Goal: Information Seeking & Learning: Learn about a topic

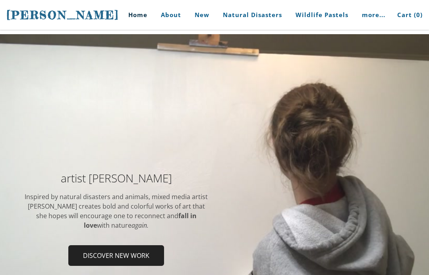
click at [379, 123] on div at bounding box center [214, 221] width 429 height 375
click at [376, 118] on div at bounding box center [214, 221] width 429 height 375
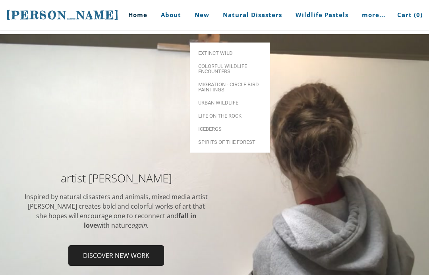
click at [207, 25] on link "New" at bounding box center [202, 15] width 27 height 30
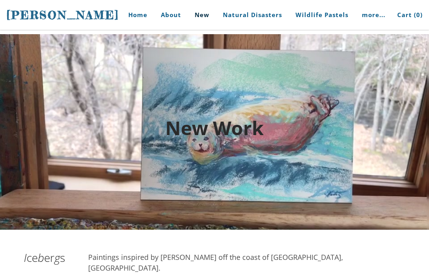
click at [148, 15] on link "Home" at bounding box center [134, 15] width 37 height 30
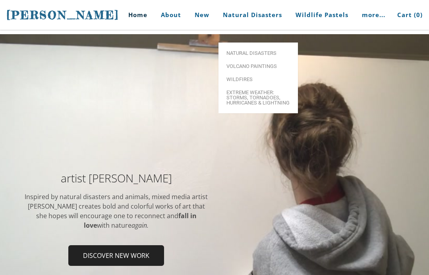
click at [270, 17] on link "Natural Disasters" at bounding box center [252, 15] width 71 height 30
click at [278, 73] on link "Wildfires" at bounding box center [259, 79] width 80 height 13
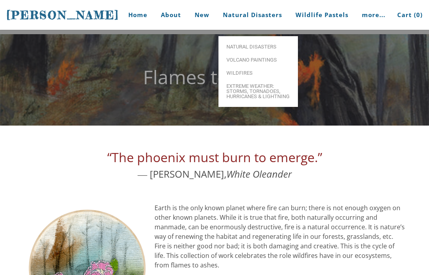
click at [268, 57] on span "Volcano paintings" at bounding box center [259, 59] width 64 height 5
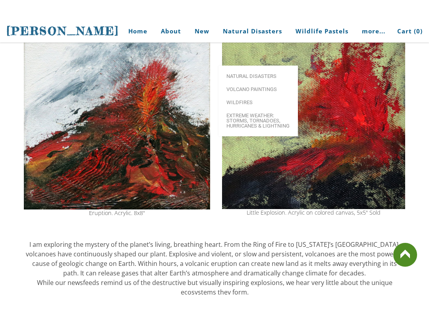
scroll to position [141, 0]
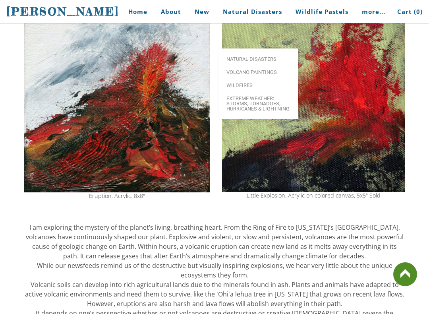
click at [285, 62] on link "Natural Disasters" at bounding box center [259, 58] width 80 height 13
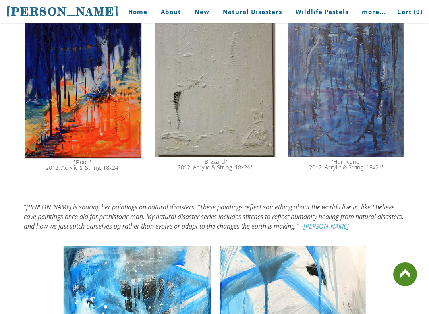
scroll to position [517, 0]
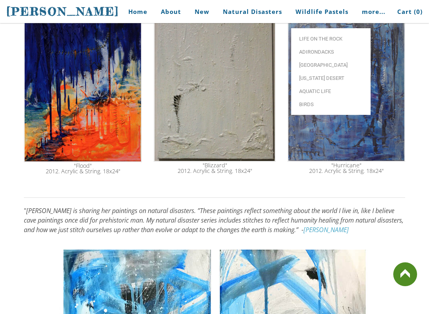
click at [332, 42] on link "Life on the Rock" at bounding box center [331, 38] width 80 height 13
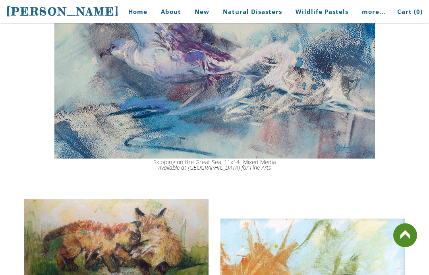
scroll to position [265, 0]
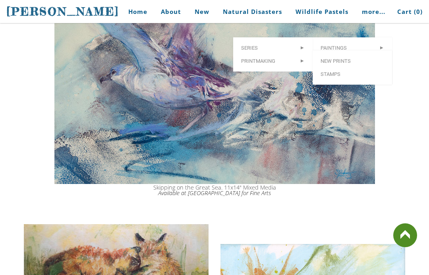
click at [340, 41] on link "Paintings >" at bounding box center [353, 47] width 80 height 13
click at [344, 54] on link "Buy Art" at bounding box center [353, 60] width 80 height 13
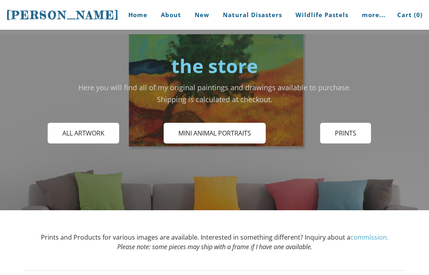
click at [133, 18] on link "Home" at bounding box center [134, 15] width 37 height 30
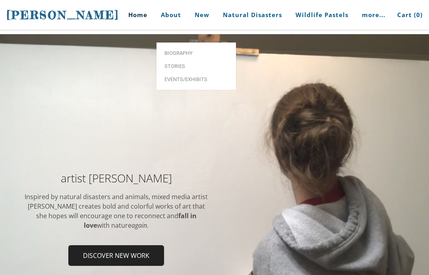
click at [135, 18] on link "Home" at bounding box center [134, 15] width 37 height 30
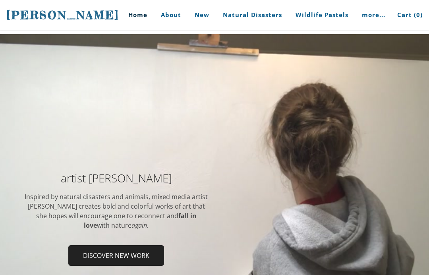
click at [153, 17] on link "Home" at bounding box center [134, 15] width 37 height 30
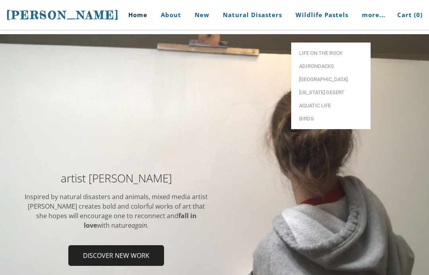
click at [323, 73] on link "[GEOGRAPHIC_DATA]" at bounding box center [331, 79] width 80 height 13
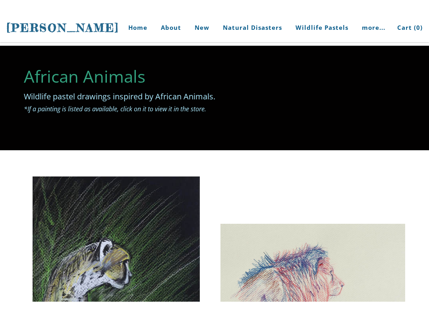
scroll to position [2, 0]
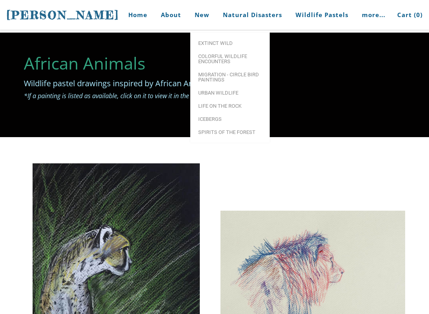
click at [231, 42] on span "Extinct Wild" at bounding box center [230, 43] width 64 height 5
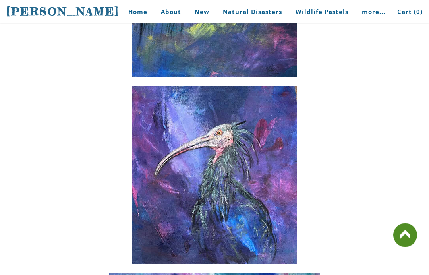
scroll to position [589, 0]
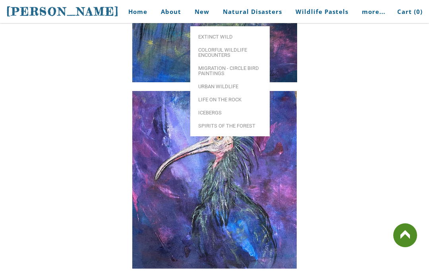
click at [236, 44] on link "Colorful Wildlife Encounters" at bounding box center [230, 52] width 80 height 18
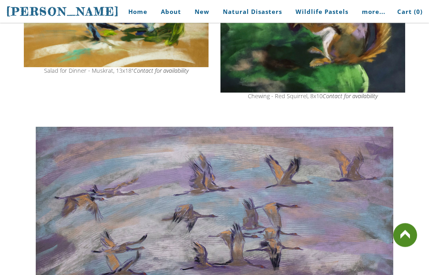
scroll to position [412, 0]
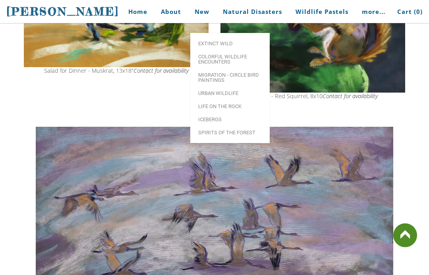
click at [241, 37] on link "Extinct Wild" at bounding box center [230, 43] width 80 height 13
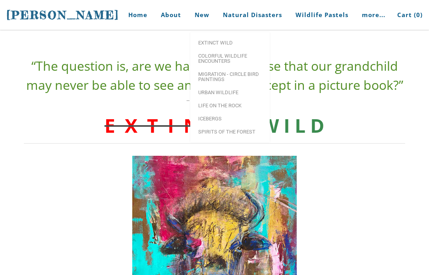
click at [241, 72] on span "Migration - Circle Bird Paintings" at bounding box center [230, 77] width 64 height 10
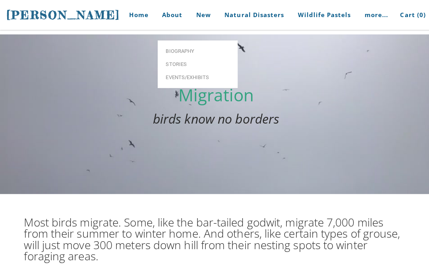
click at [188, 48] on span "Biography" at bounding box center [197, 50] width 64 height 5
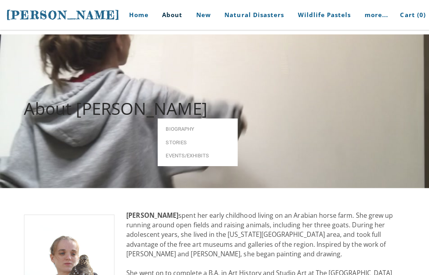
click at [274, 103] on h2 "About Stephanie Peters" at bounding box center [215, 107] width 382 height 17
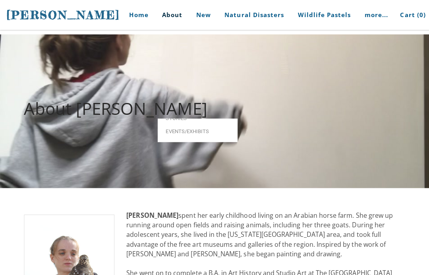
click at [249, 50] on div at bounding box center [214, 110] width 429 height 153
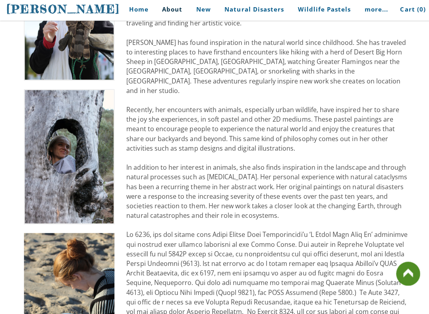
scroll to position [270, 0]
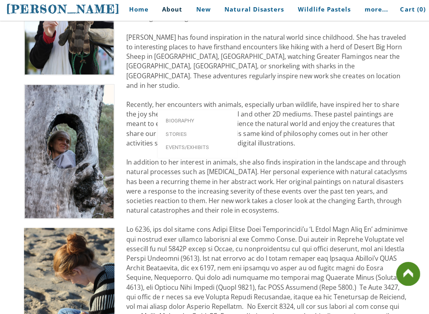
click at [200, 120] on span "Biography" at bounding box center [197, 122] width 64 height 5
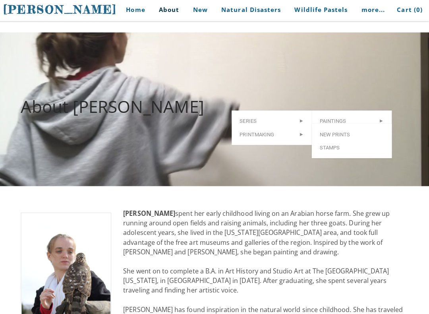
click at [339, 125] on ul "New prints Stamps" at bounding box center [353, 142] width 80 height 34
click at [336, 129] on link "New prints" at bounding box center [353, 135] width 80 height 13
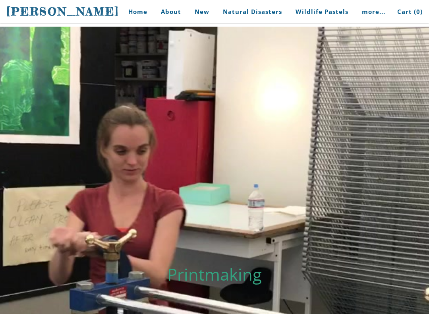
scroll to position [7, 0]
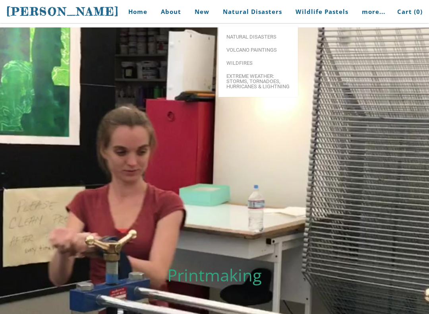
click at [268, 89] on span "Extreme Weather: Storms, Tornadoes, Hurricanes & Lightning" at bounding box center [259, 82] width 64 height 16
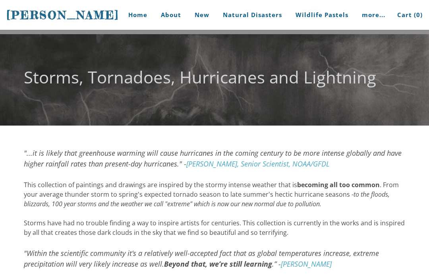
click at [140, 15] on link "Home" at bounding box center [134, 15] width 37 height 30
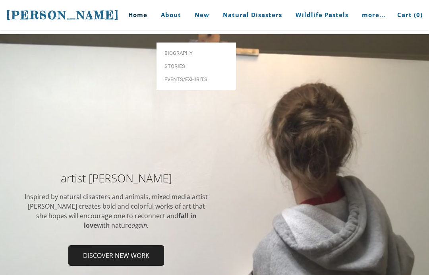
click at [197, 48] on link "Biography" at bounding box center [197, 53] width 80 height 13
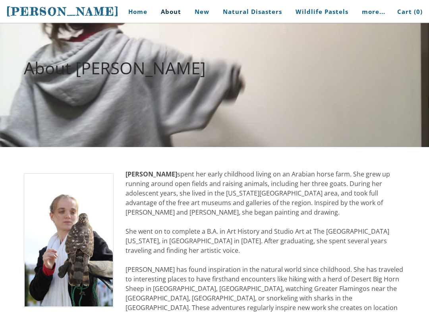
scroll to position [40, 0]
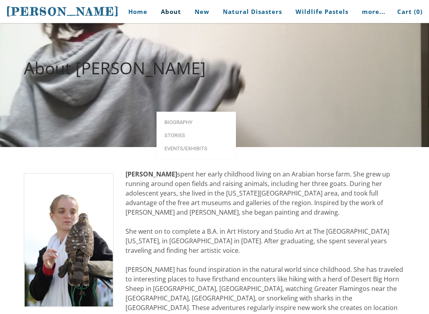
click at [194, 133] on span "Stories" at bounding box center [197, 135] width 64 height 5
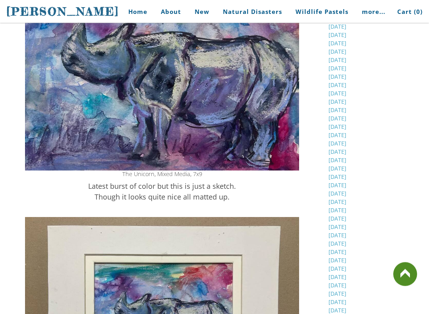
scroll to position [309, 0]
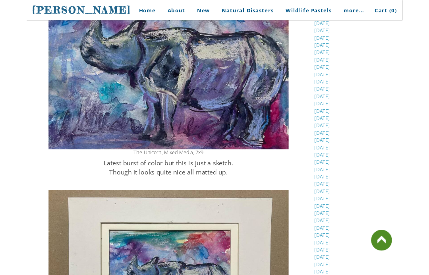
scroll to position [347, 0]
